Goal: Check status: Check status

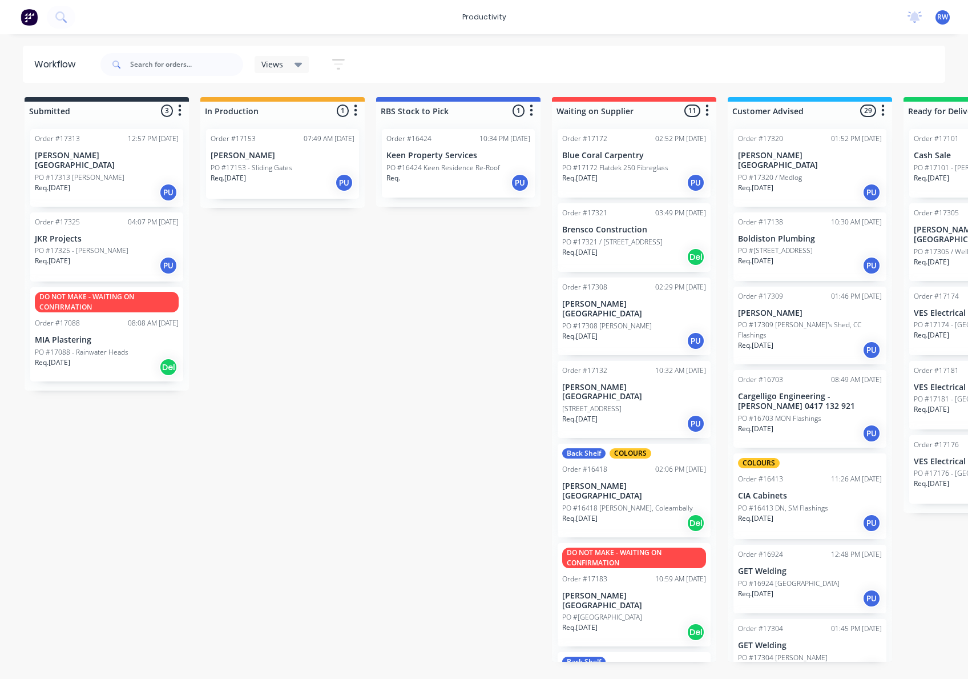
scroll to position [725, 0]
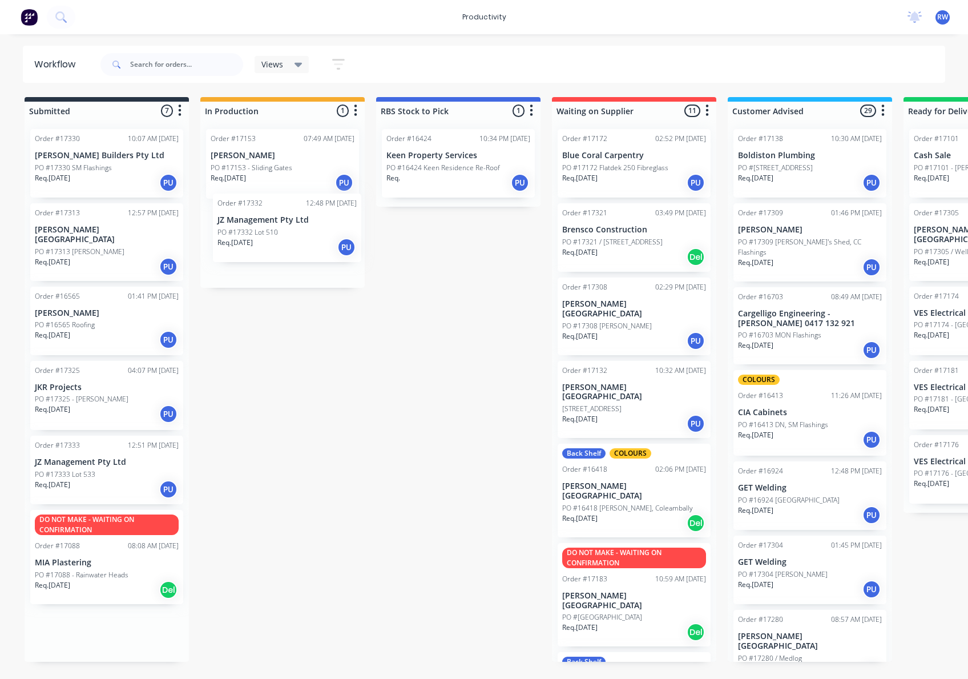
drag, startPoint x: 86, startPoint y: 545, endPoint x: 279, endPoint y: 220, distance: 377.7
click at [279, 220] on div "Submitted 7 Sort By Created date Required date Order number Customer name Most …" at bounding box center [694, 379] width 1407 height 565
click at [89, 336] on div "Req. 24/03/25 PU" at bounding box center [107, 339] width 144 height 19
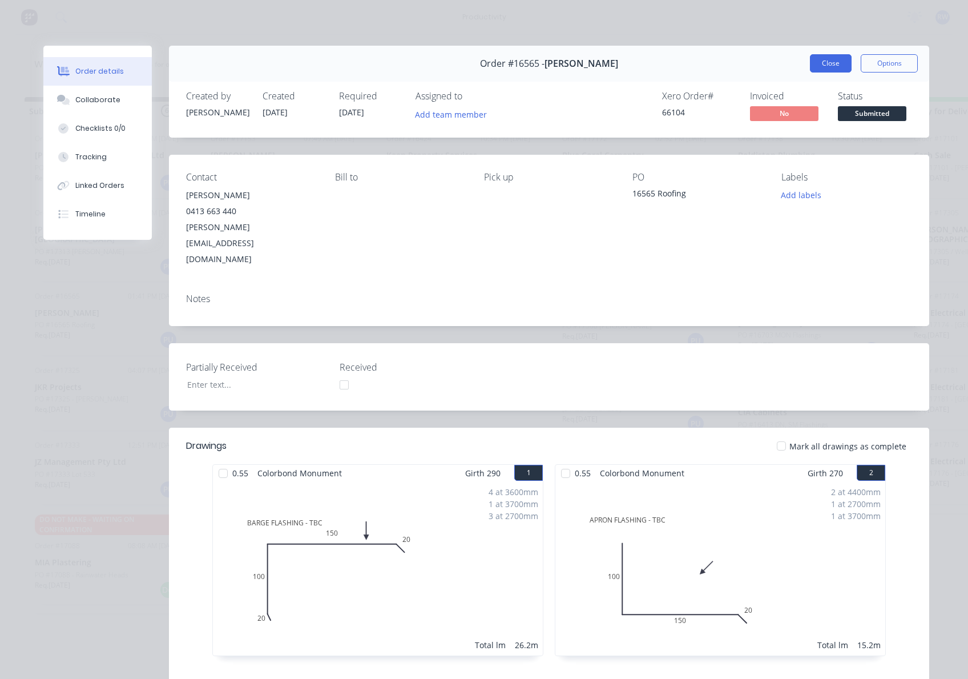
click at [827, 65] on button "Close" at bounding box center [831, 63] width 42 height 18
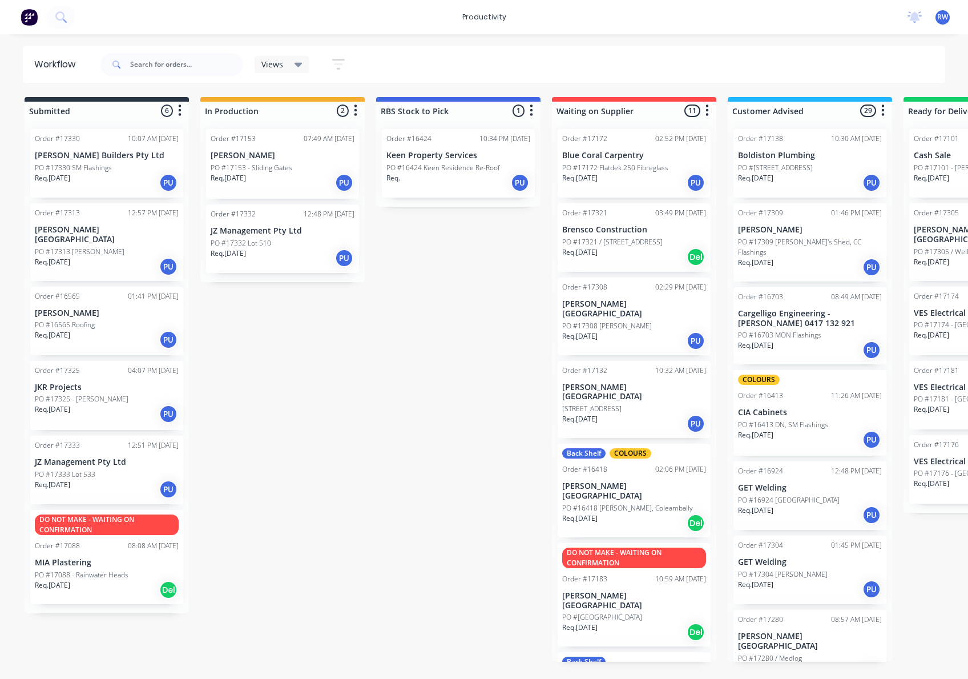
click at [126, 408] on div "Req. 08/08/25 PU" at bounding box center [107, 413] width 144 height 19
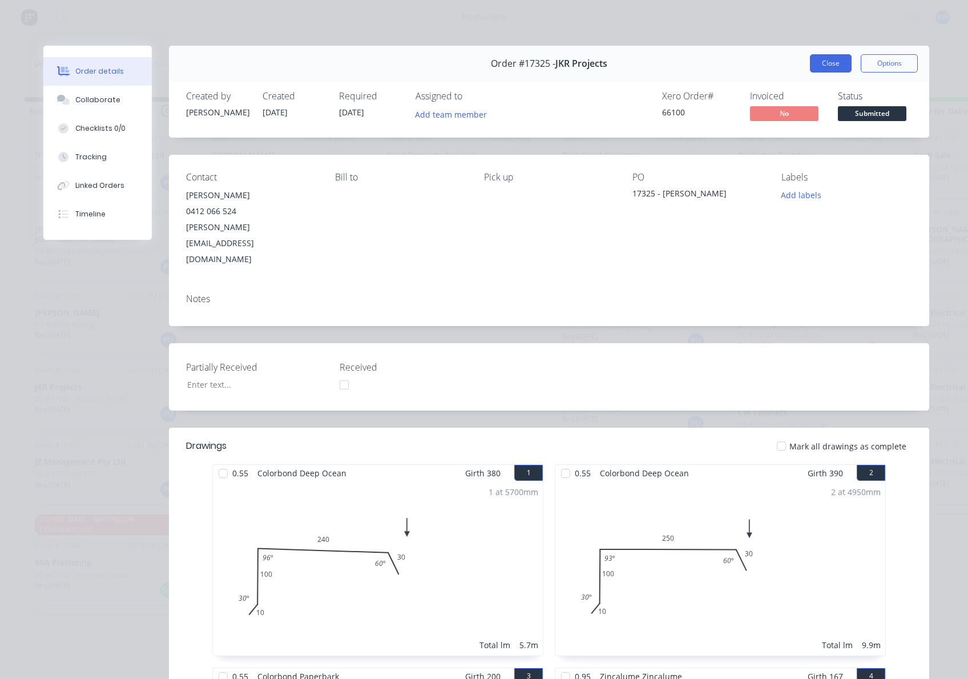
click at [839, 60] on button "Close" at bounding box center [831, 63] width 42 height 18
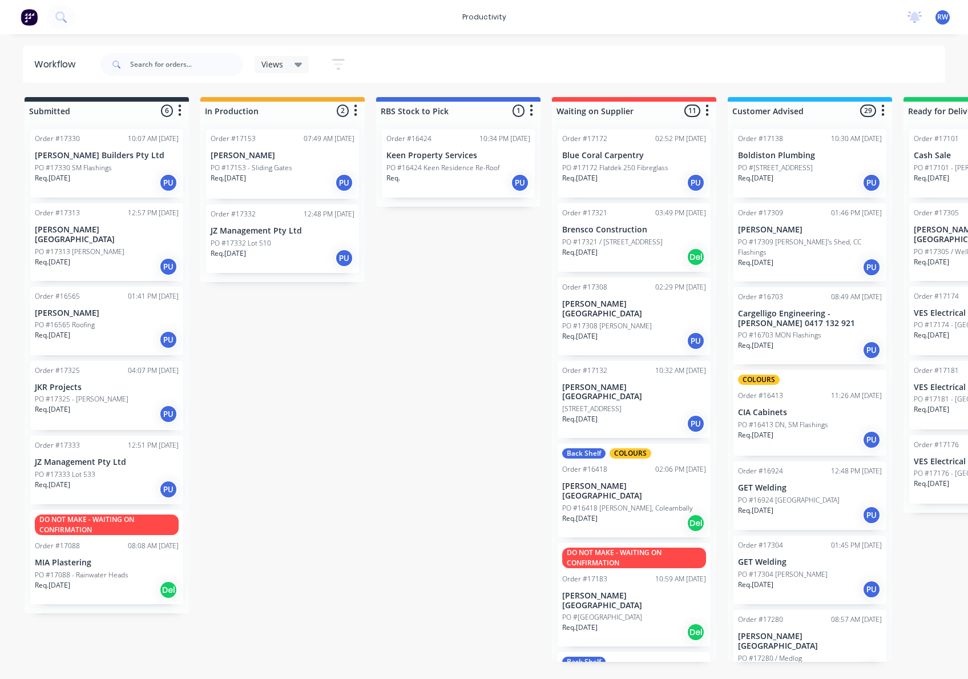
click at [85, 258] on div "Req. 07/08/25 PU" at bounding box center [107, 266] width 144 height 19
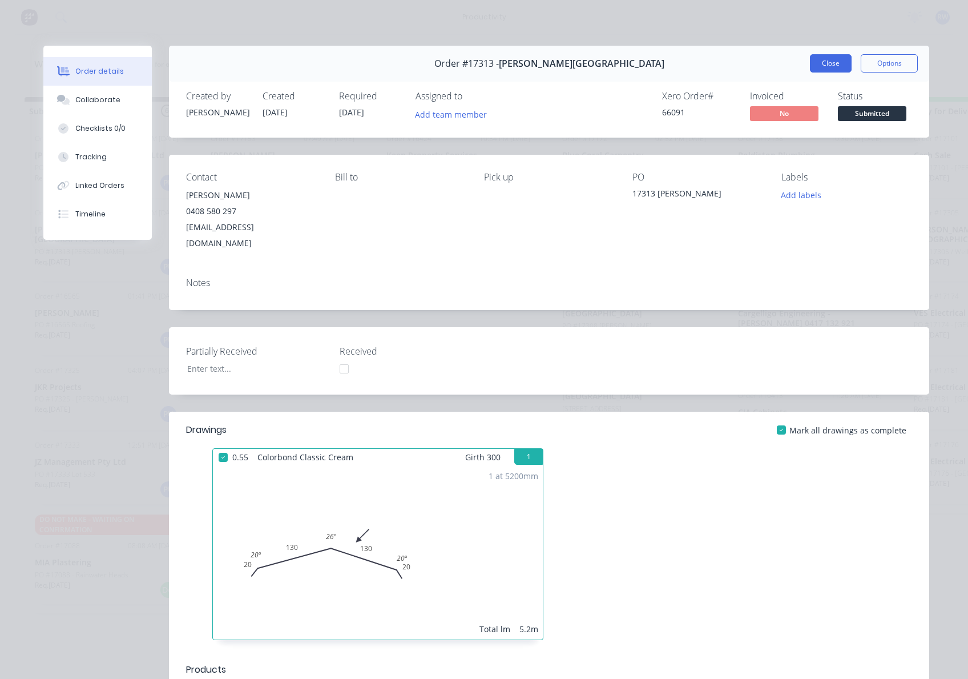
click at [818, 60] on button "Close" at bounding box center [831, 63] width 42 height 18
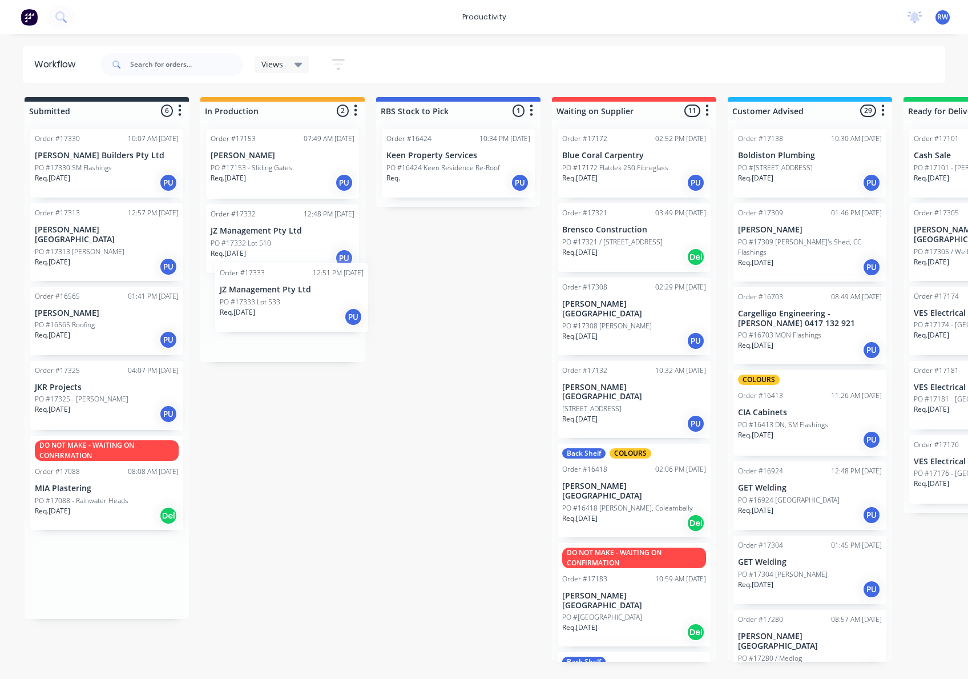
drag, startPoint x: 92, startPoint y: 472, endPoint x: 282, endPoint y: 307, distance: 251.3
click at [282, 307] on div "Submitted 6 Sort By Created date Required date Order number Customer name Most …" at bounding box center [694, 379] width 1407 height 565
click at [290, 312] on div "PO #17333 Lot 533" at bounding box center [283, 317] width 144 height 10
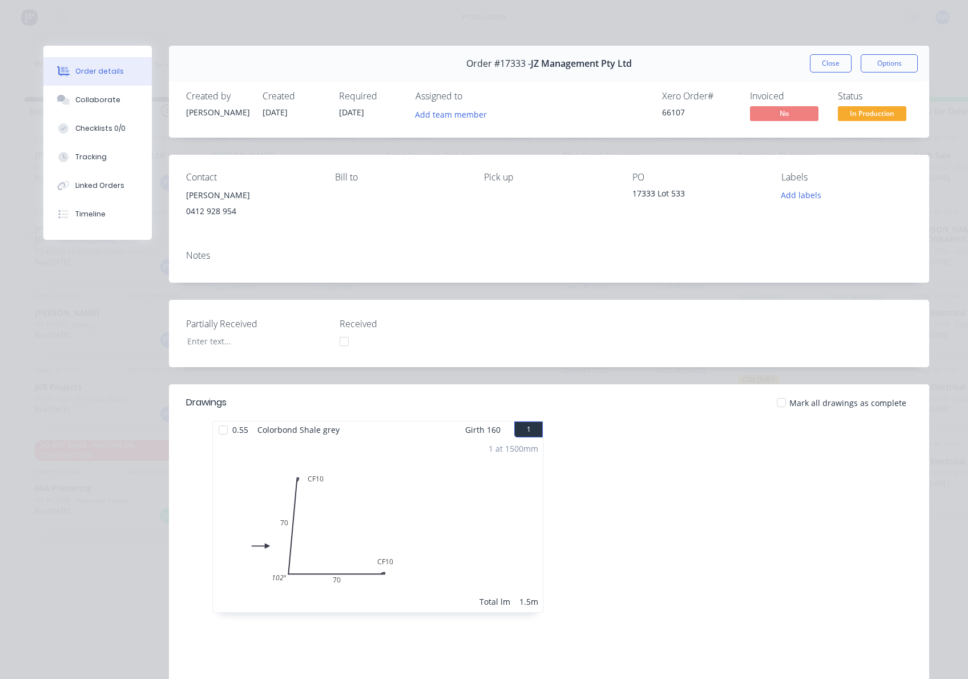
click at [215, 428] on div at bounding box center [223, 430] width 23 height 23
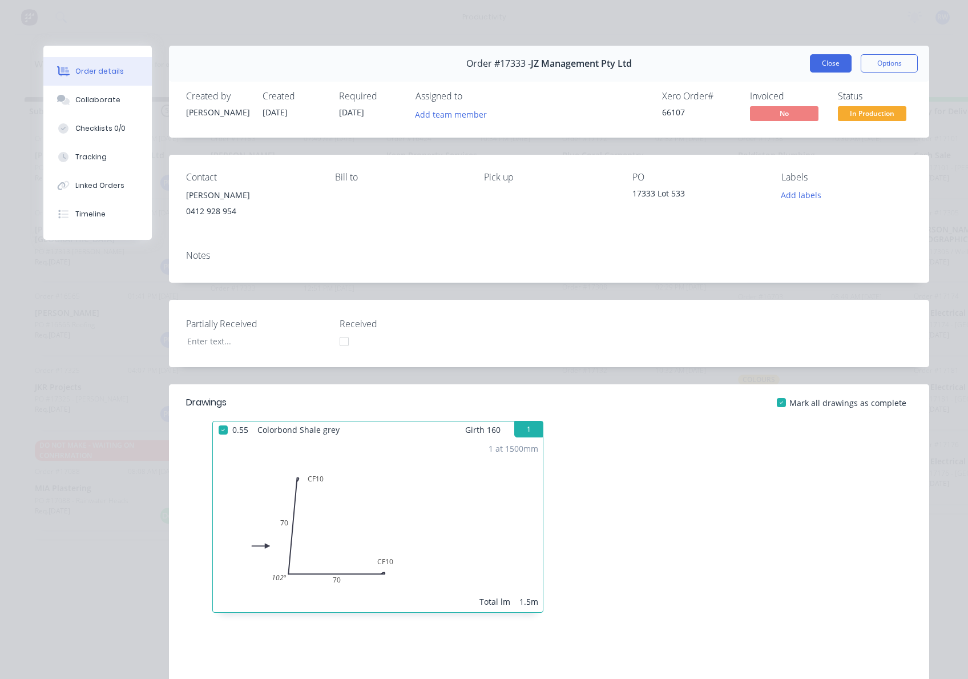
click at [825, 69] on button "Close" at bounding box center [831, 63] width 42 height 18
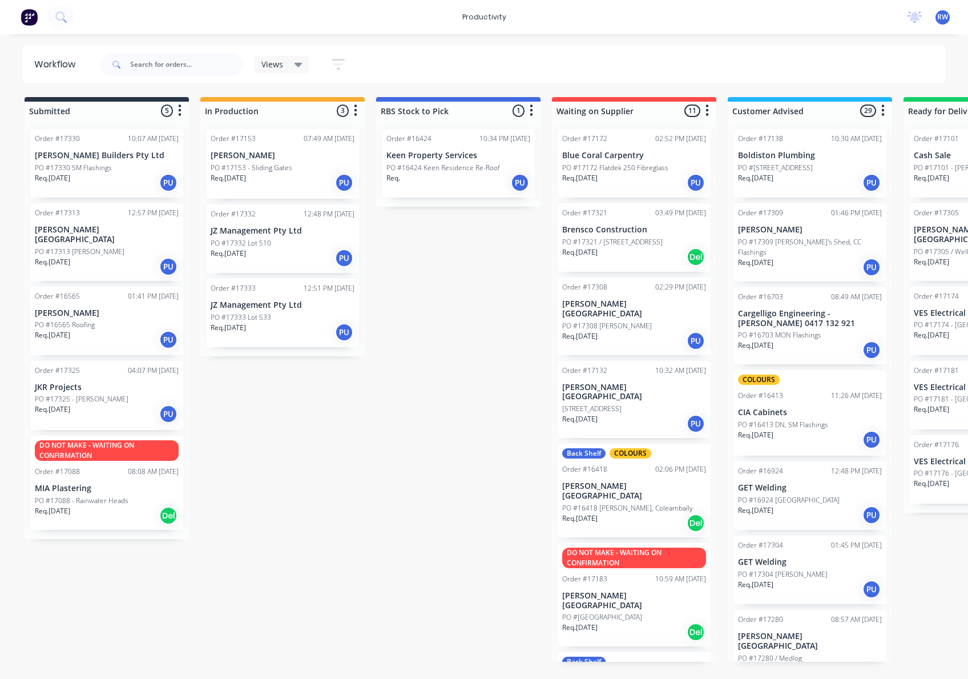
click at [256, 249] on div "Req. 11/08/25 PU" at bounding box center [283, 257] width 144 height 19
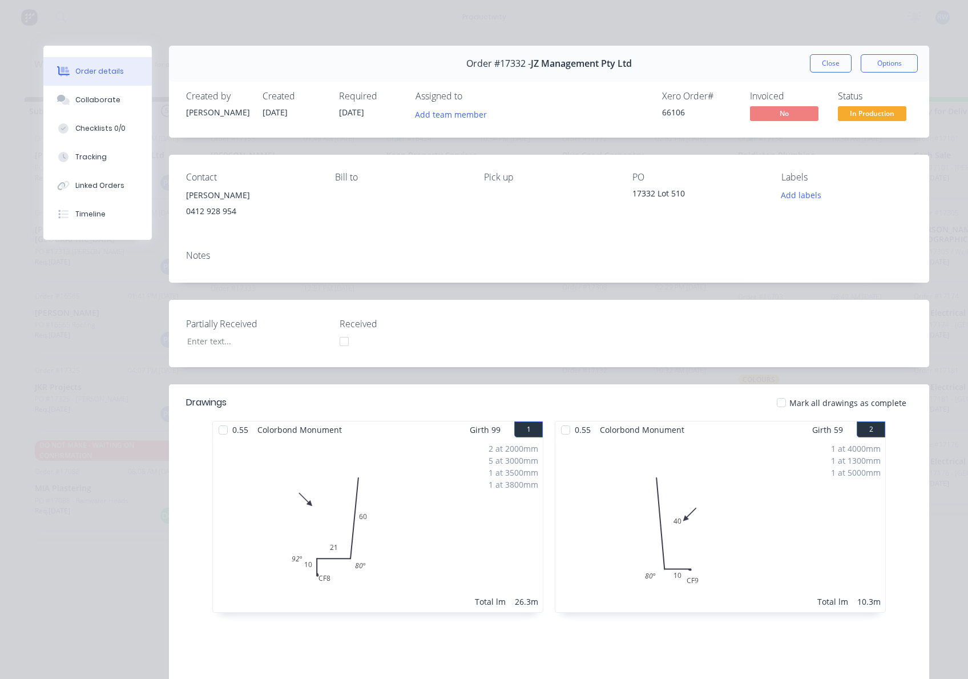
click at [218, 432] on div at bounding box center [223, 430] width 23 height 23
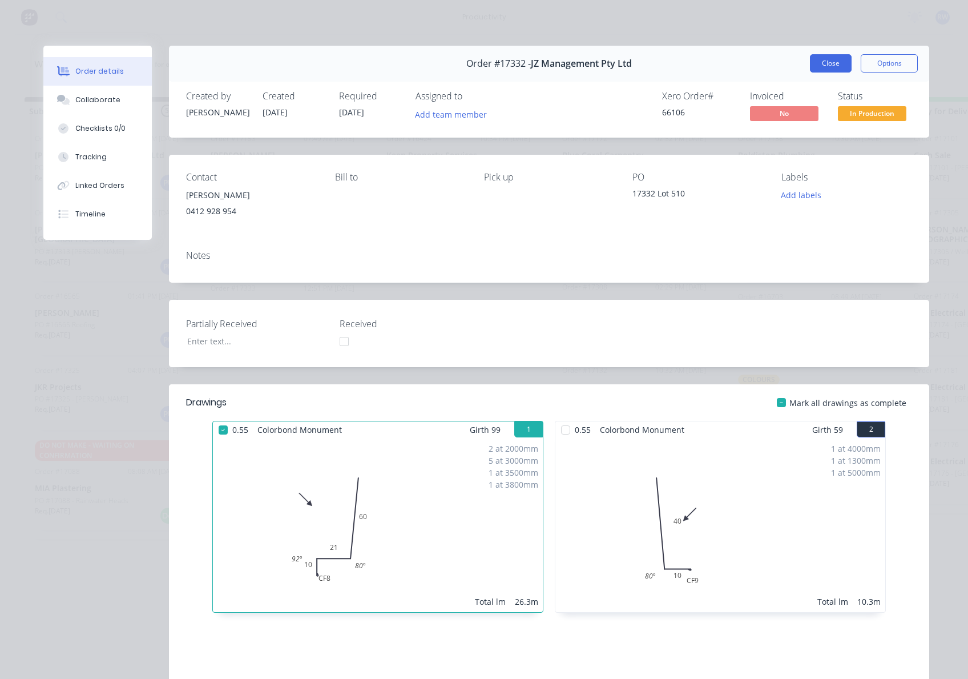
click at [827, 63] on button "Close" at bounding box center [831, 63] width 42 height 18
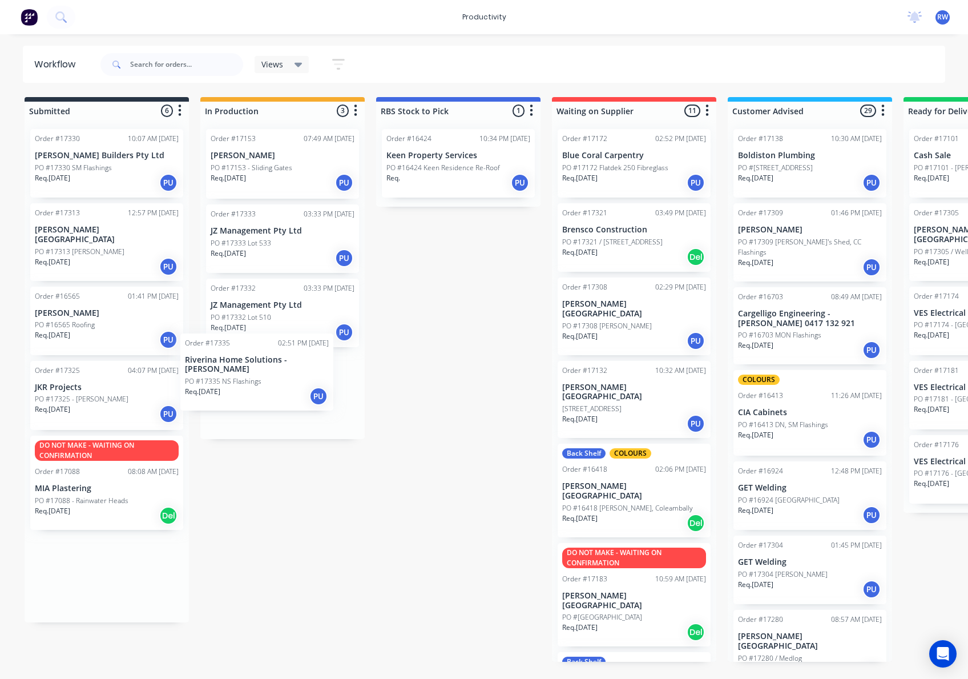
drag, startPoint x: 89, startPoint y: 576, endPoint x: 252, endPoint y: 368, distance: 264.0
click at [252, 368] on div "Submitted 6 Sort By Created date Required date Order number Customer name Most …" at bounding box center [694, 379] width 1407 height 565
click at [266, 400] on p "PO #17335 NS Flashings" at bounding box center [249, 401] width 77 height 10
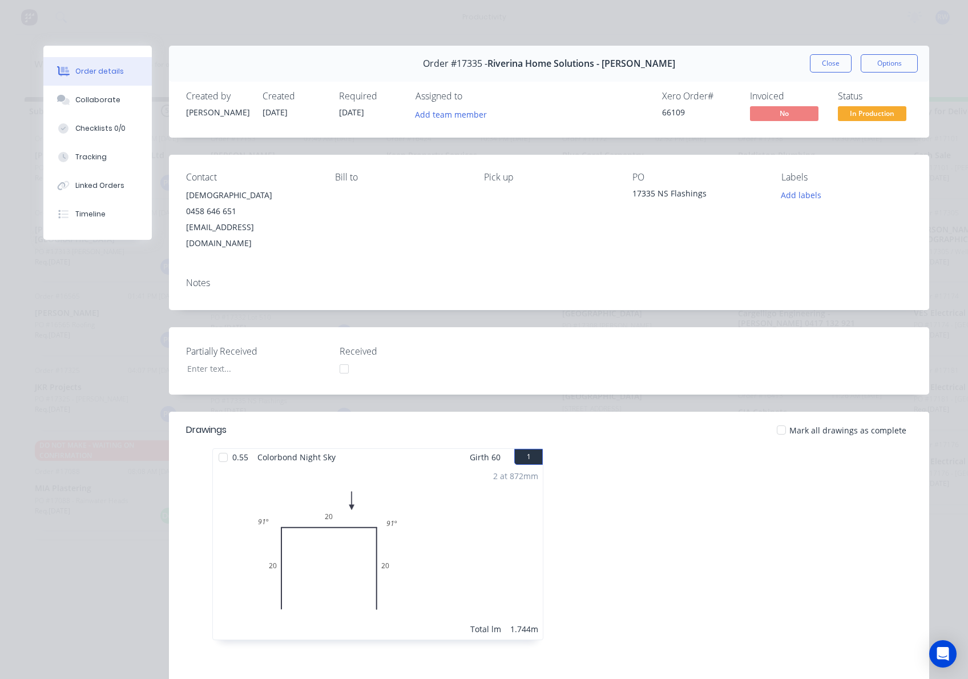
click at [218, 446] on div at bounding box center [223, 457] width 23 height 23
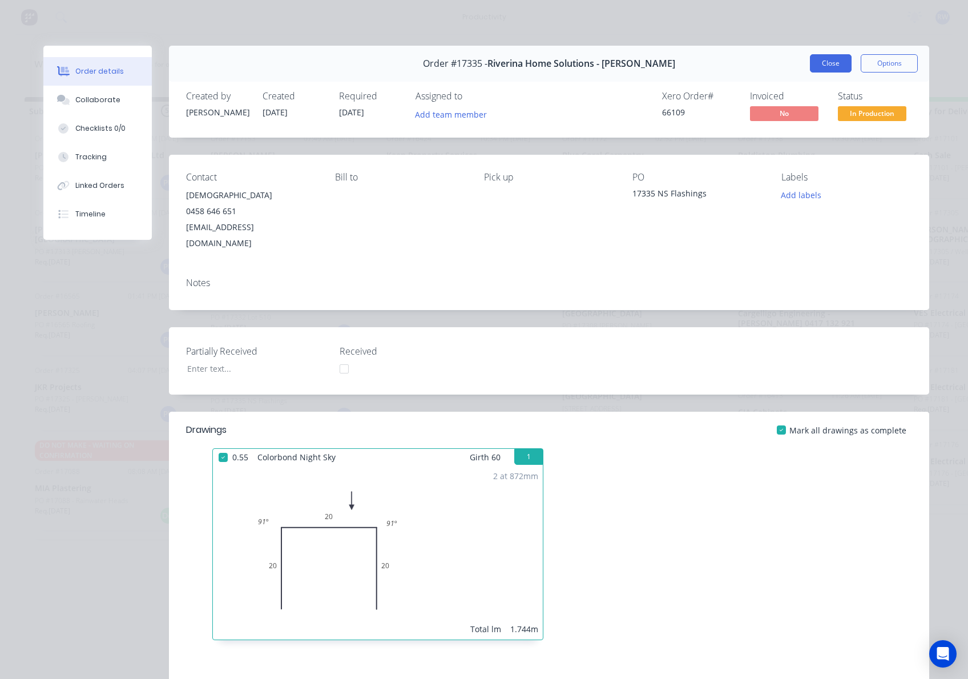
click at [825, 61] on button "Close" at bounding box center [831, 63] width 42 height 18
